Goal: Ask a question

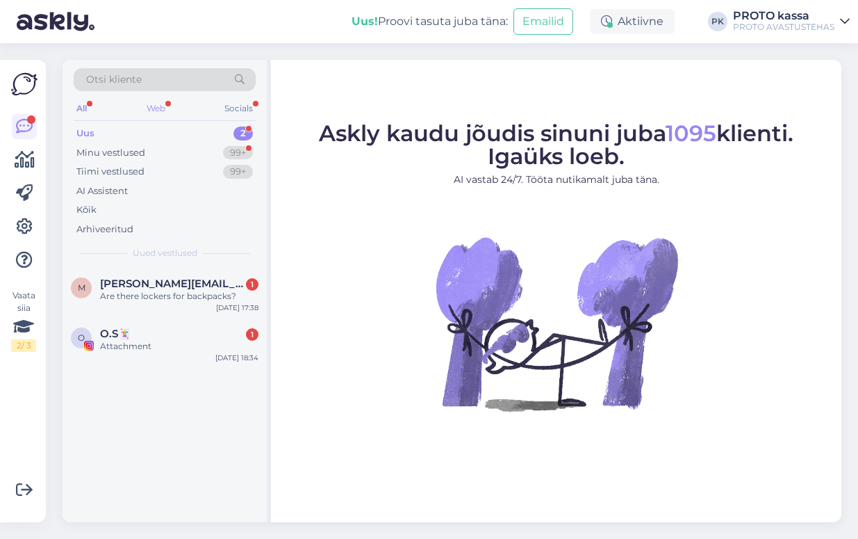
click at [156, 106] on div "Web" at bounding box center [156, 108] width 24 height 18
click at [85, 129] on div "Uus" at bounding box center [85, 134] width 18 height 14
click at [138, 279] on span "[PERSON_NAME][EMAIL_ADDRESS][DOMAIN_NAME]" at bounding box center [172, 283] width 145 height 13
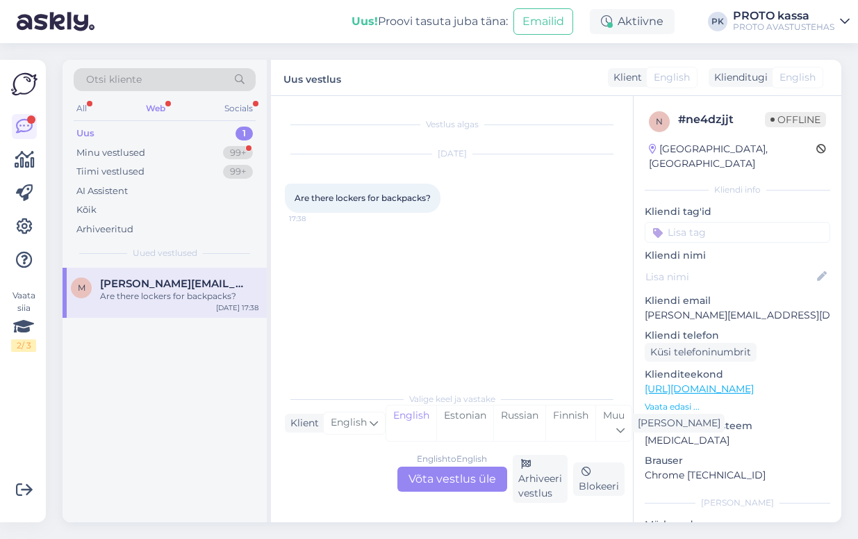
click at [487, 474] on div "English to English Võta vestlus üle" at bounding box center [453, 478] width 110 height 25
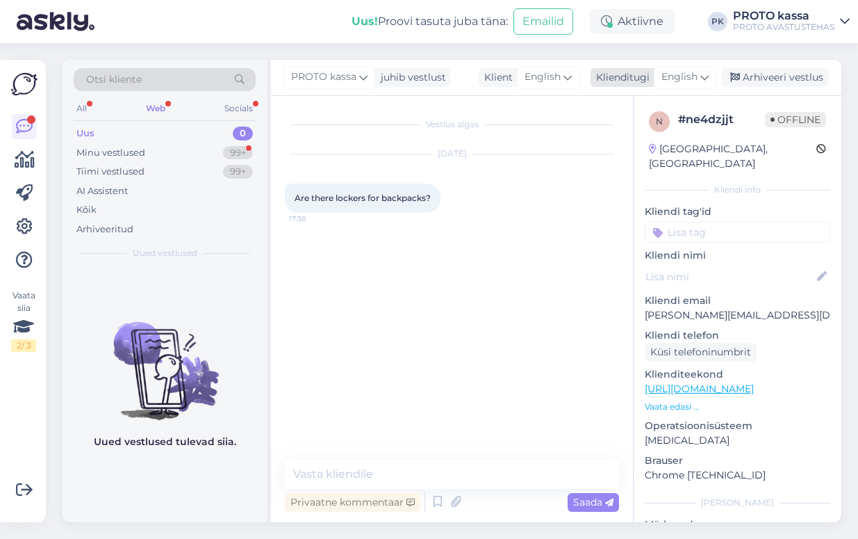
click at [706, 74] on icon at bounding box center [705, 77] width 8 height 15
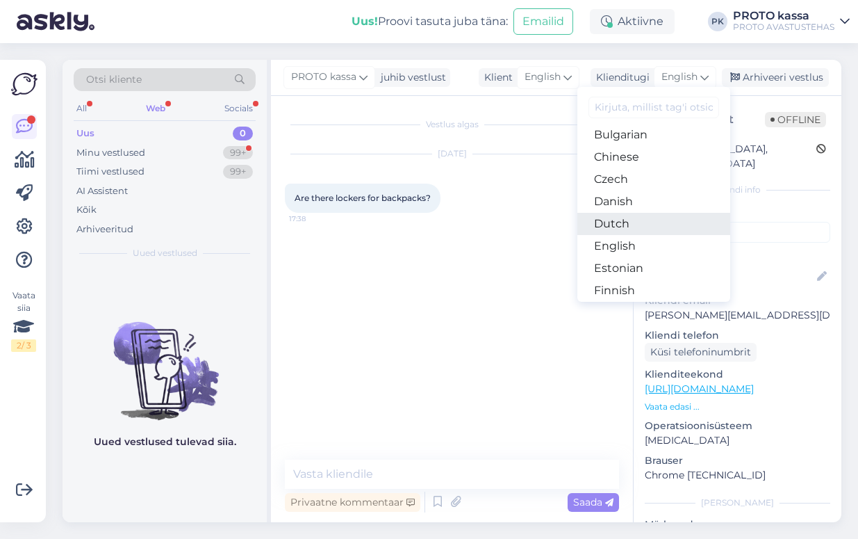
scroll to position [87, 0]
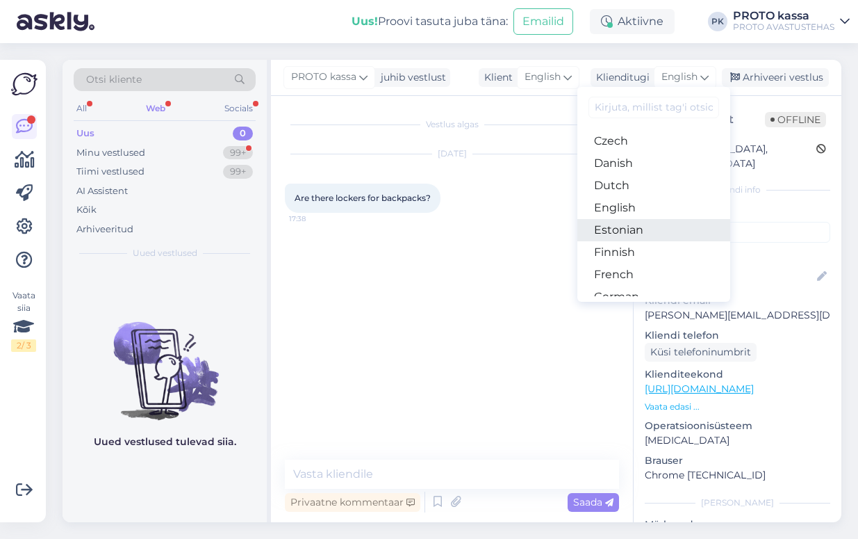
click at [636, 225] on link "Estonian" at bounding box center [654, 230] width 153 height 22
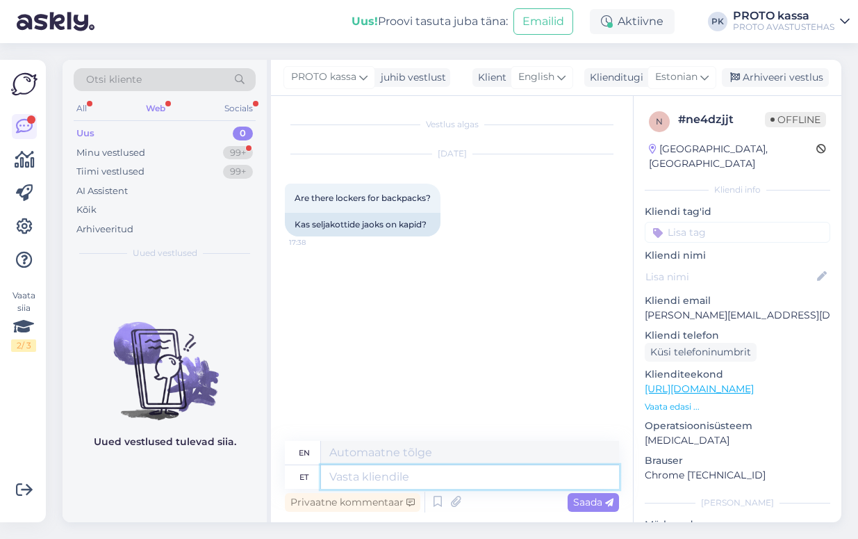
click at [348, 474] on textarea at bounding box center [470, 477] width 298 height 24
type textarea "Tere! [GEOGRAPHIC_DATA]"
type textarea "Hello!"
type textarea "Tere! Jah, me"
type textarea "Hello! Yes,"
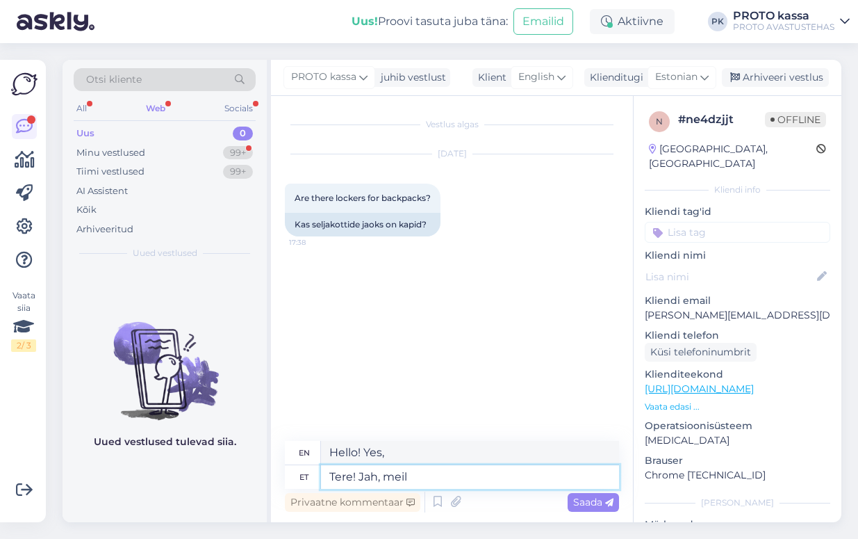
type textarea "Tere! Jah, meil o"
type textarea "Hello! Yes, we have"
type textarea "Tere! Jah, meil on lukus"
type textarea "Hello! Yes, we have a lock."
type textarea "Tere! Jah, meil on lukustavad ka"
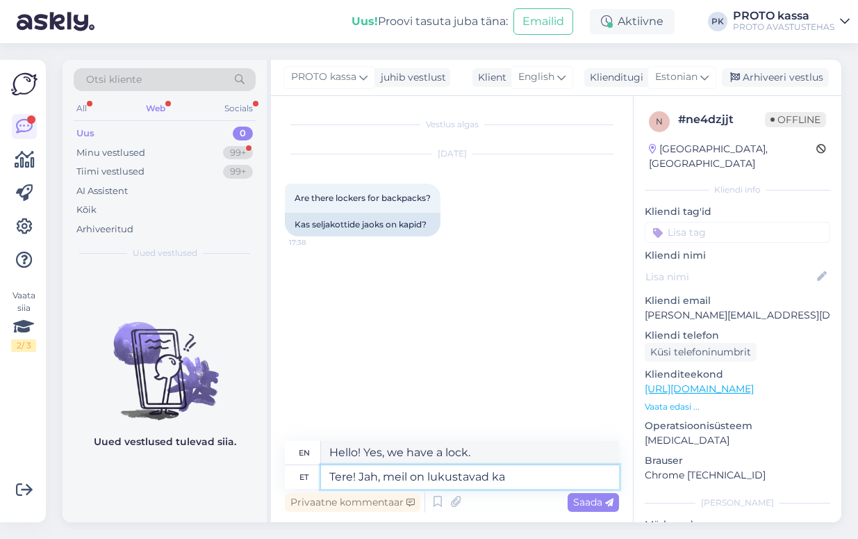
type textarea "Hello! Yes, we have lockable ones."
type textarea "Tere! Jah, meil on lukustavad kapid"
type textarea "Hello! Yes, we have lockers."
type textarea "Tere! Jah, meil on lukustavad k"
type textarea "Hello! Yes,"
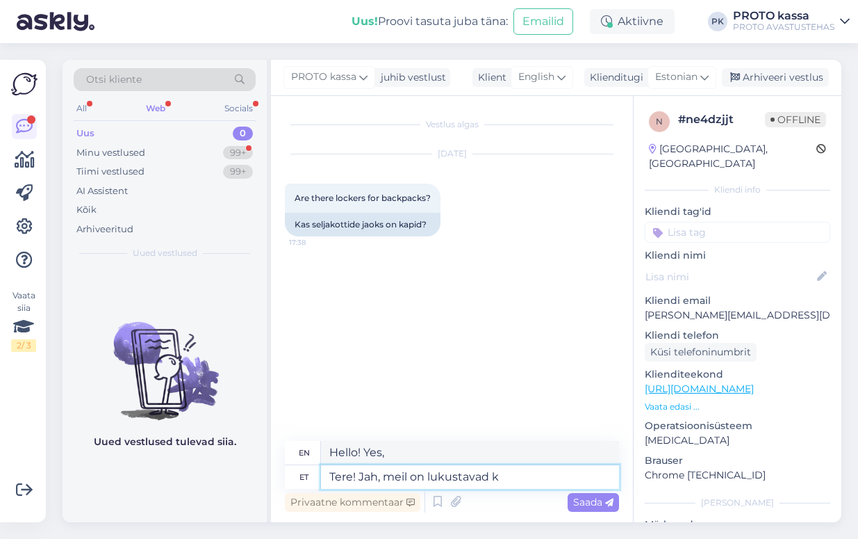
type textarea "Tere! Jah, meil on lukustavad"
type textarea "Hello! Yes, we have"
type textarea "Tere! Jah, meil on lukustavad"
type textarea "Hello! Yes, we have lockable ones."
type textarea "Tere! Jah, meil on"
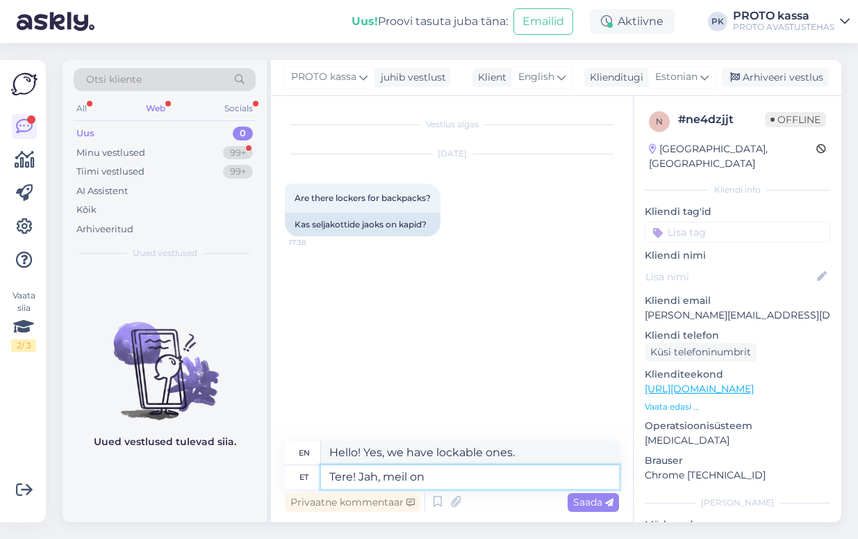
type textarea "Hello! Yes, we have"
type textarea "Tere! Jah, meil on kapid"
type textarea "Hello! Yes, we have lockers."
type textarea "Tere! Jah, meil on kapid olemas"
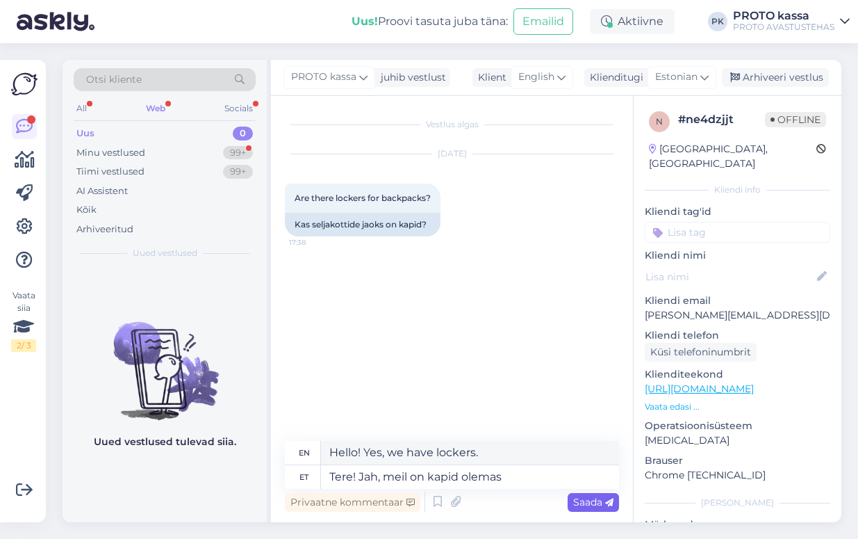
click at [589, 498] on span "Saada" at bounding box center [593, 502] width 40 height 13
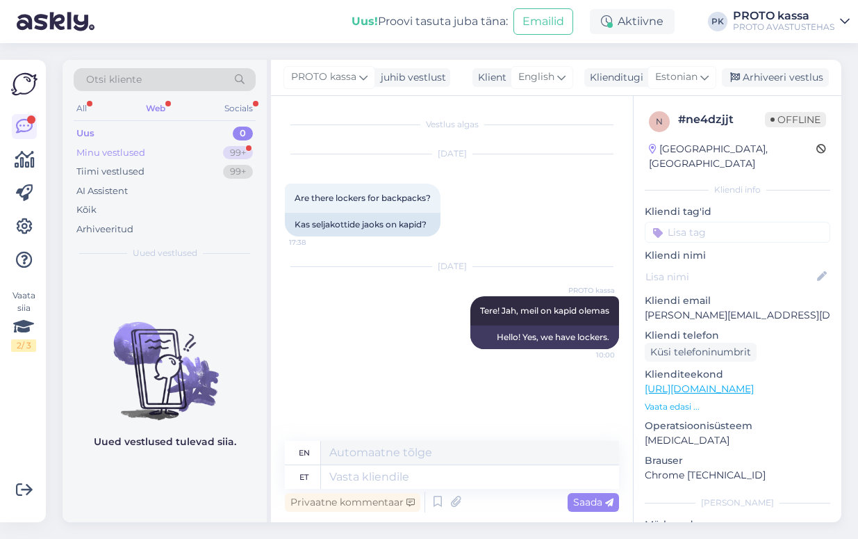
click at [109, 157] on div "Minu vestlused" at bounding box center [110, 153] width 69 height 14
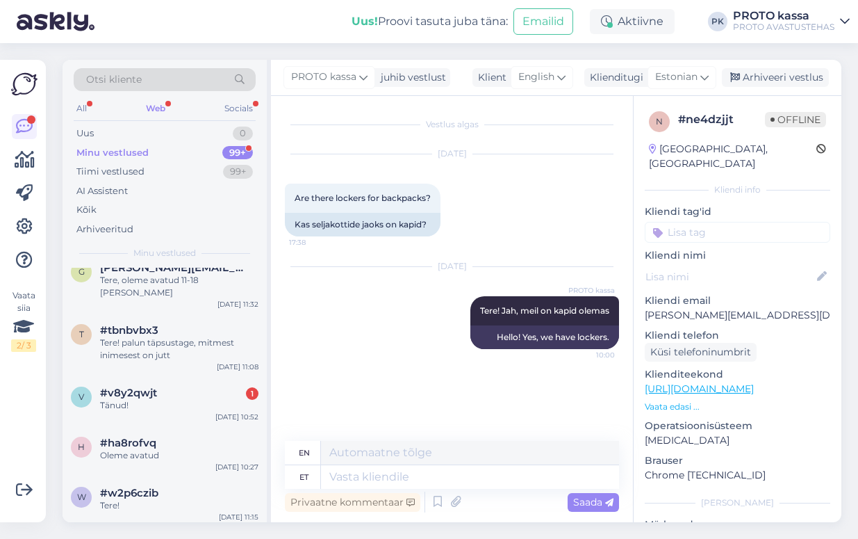
scroll to position [0, 0]
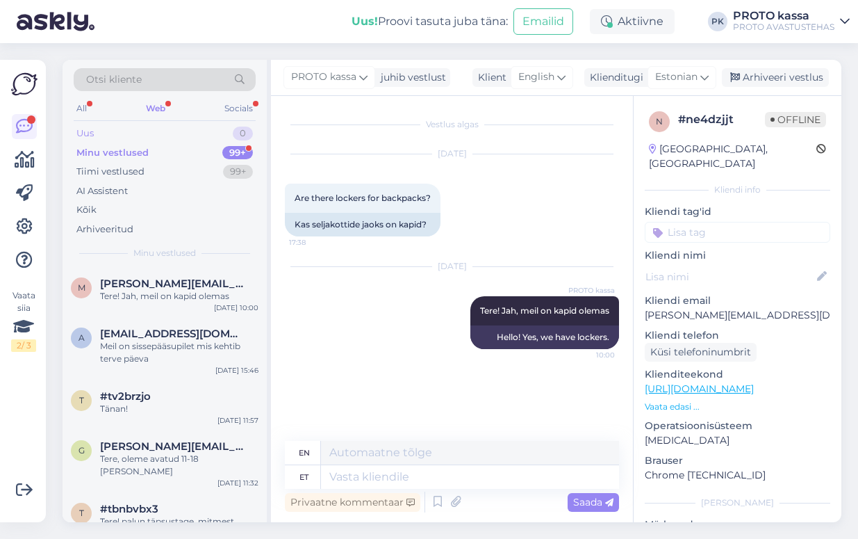
click at [78, 129] on div "Uus" at bounding box center [84, 134] width 17 height 14
